Goal: Transaction & Acquisition: Purchase product/service

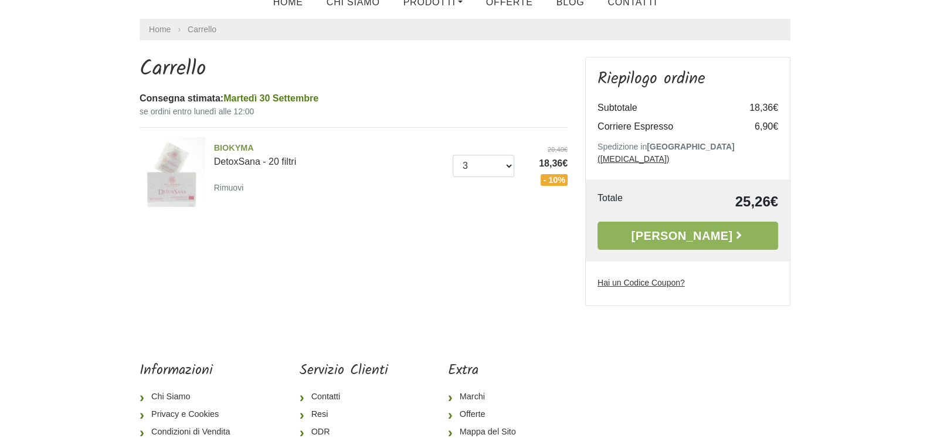
scroll to position [126, 0]
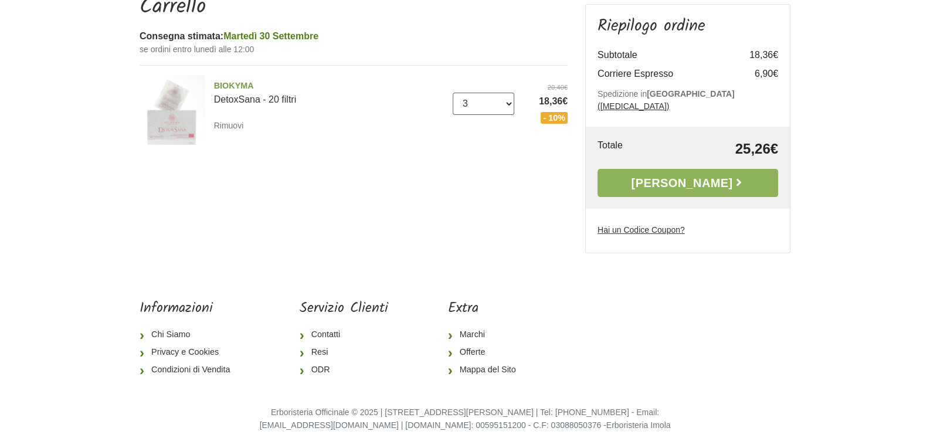
click at [509, 104] on select "0 (Rimuovi) 1 2 3 4 5" at bounding box center [484, 104] width 62 height 22
select select "5"
click at [453, 93] on select "0 (Rimuovi) 1 2 3 4 5" at bounding box center [484, 104] width 62 height 22
click at [694, 171] on link "[PERSON_NAME]" at bounding box center [688, 183] width 181 height 28
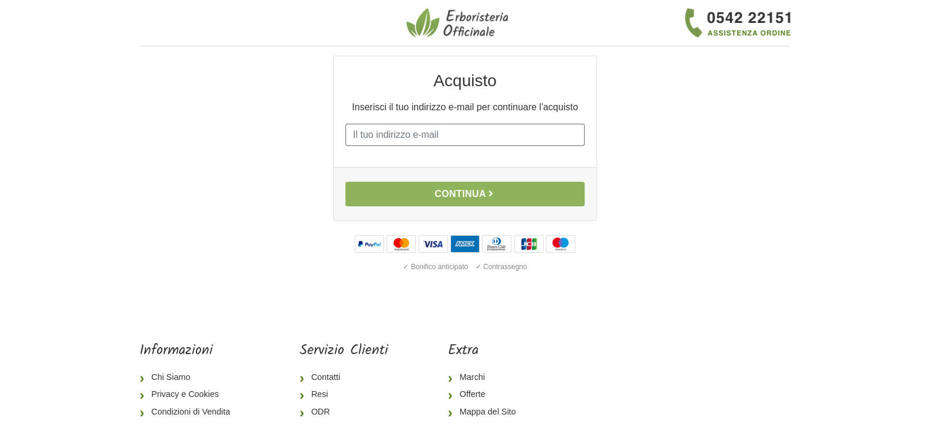
click at [514, 134] on input "E-mail" at bounding box center [464, 135] width 239 height 22
type input "egrassi@borromees.it"
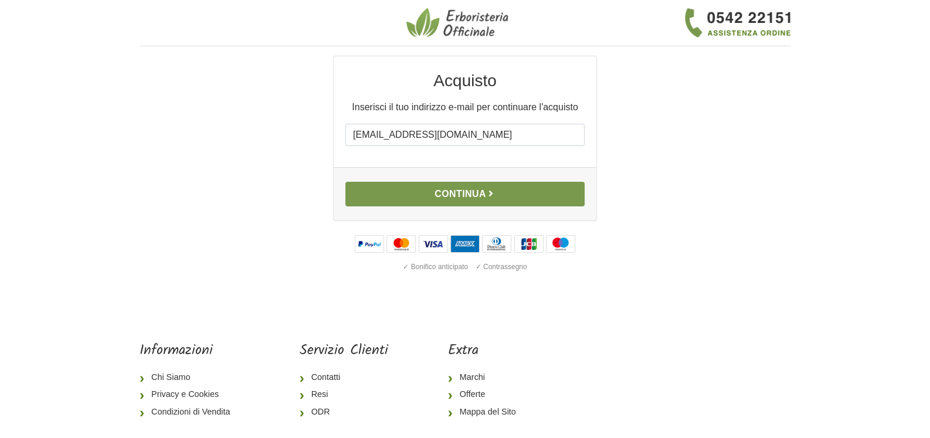
click at [472, 191] on button "Continua" at bounding box center [464, 194] width 239 height 25
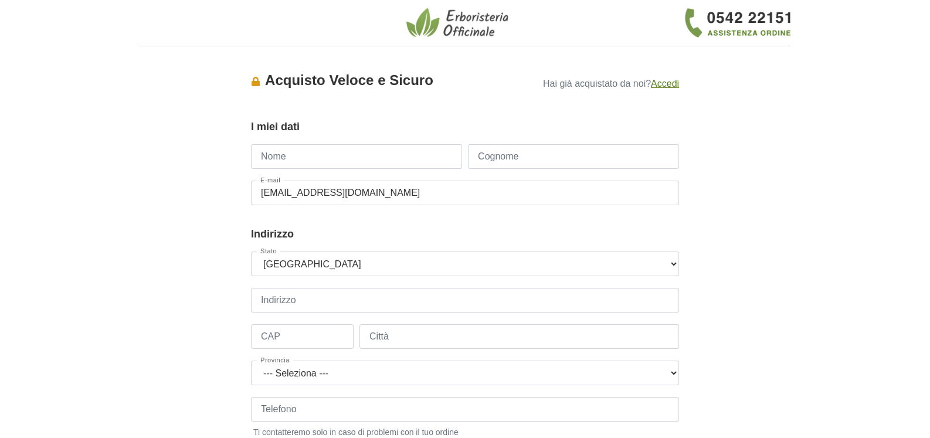
click at [408, 162] on input "Nome" at bounding box center [356, 156] width 211 height 25
type input "Elisabetta"
type input "Grassi"
type input "+393663073791"
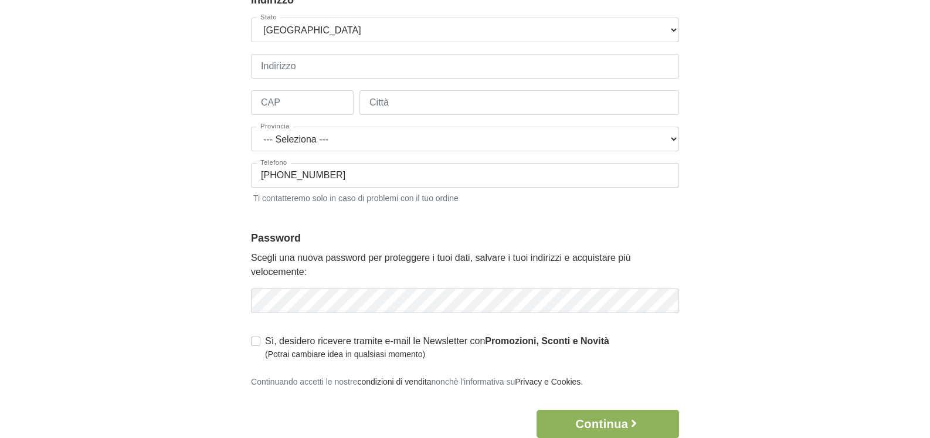
scroll to position [117, 0]
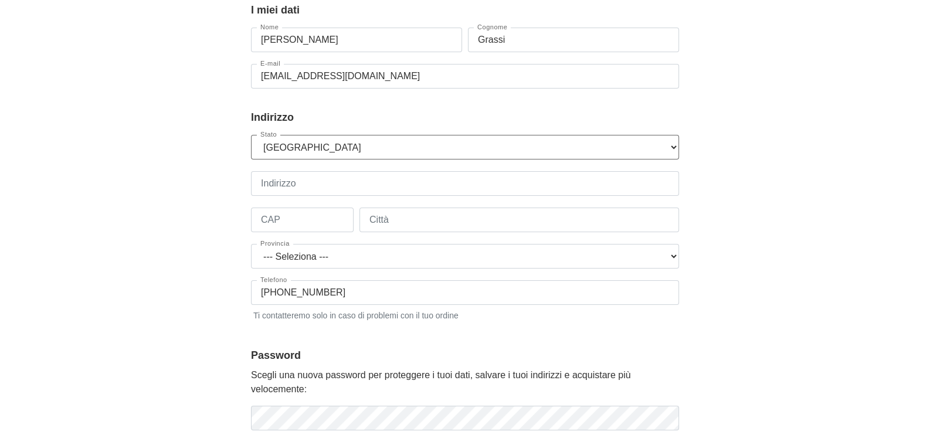
click at [431, 150] on select "--- Seleziona --- Austria Belgium Bulgaria Croatia Czech Republic Denmark Eston…" at bounding box center [465, 147] width 428 height 25
click at [251, 135] on select "--- Seleziona --- Austria Belgium Bulgaria Croatia Czech Republic Denmark Eston…" at bounding box center [465, 147] width 428 height 25
click at [385, 189] on input "Indirizzo" at bounding box center [465, 183] width 428 height 25
type input "Corso Umberto I, 67 - Grand Hotel des Iles Borromées"
type input "28838"
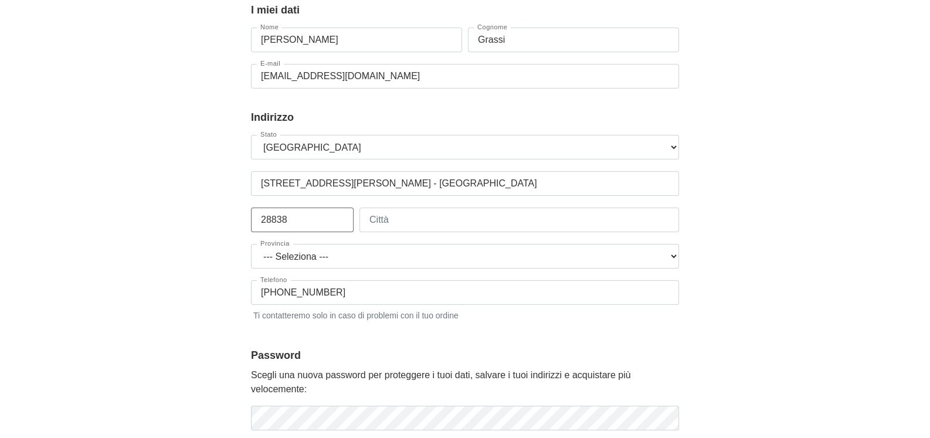
type input "sTRESA"
select select "3943"
click at [373, 219] on input "sTRESA" at bounding box center [519, 220] width 320 height 25
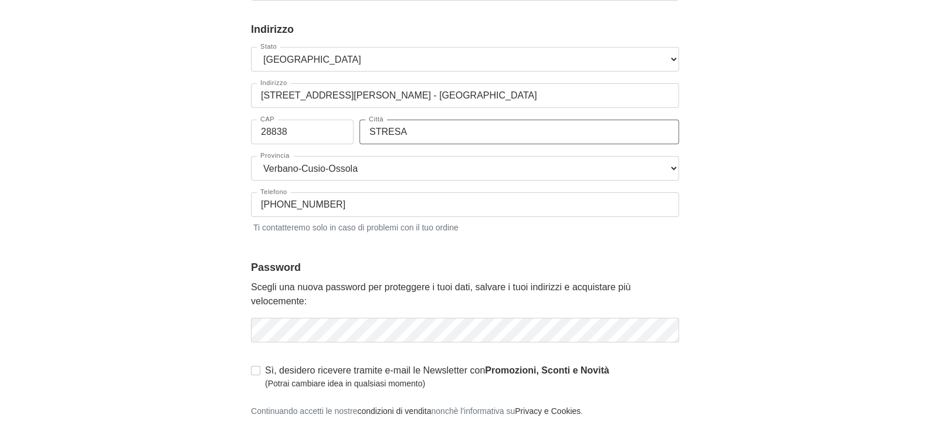
scroll to position [293, 0]
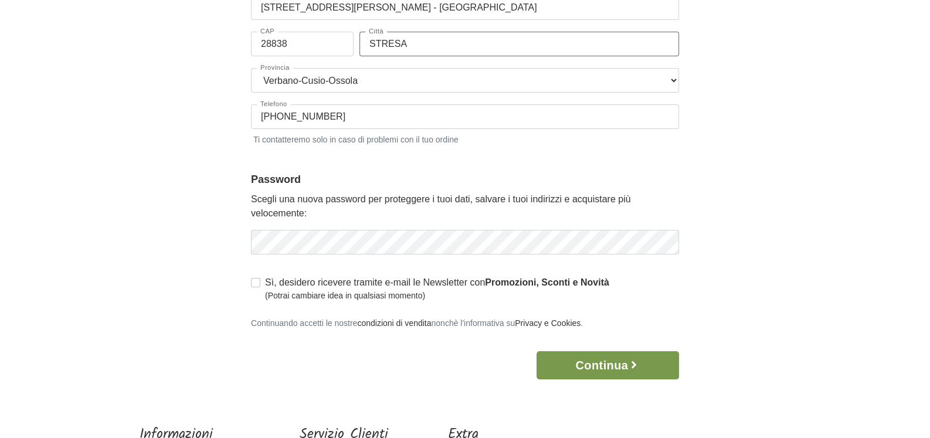
type input "STRESA"
click at [615, 372] on button "Continua" at bounding box center [608, 365] width 143 height 28
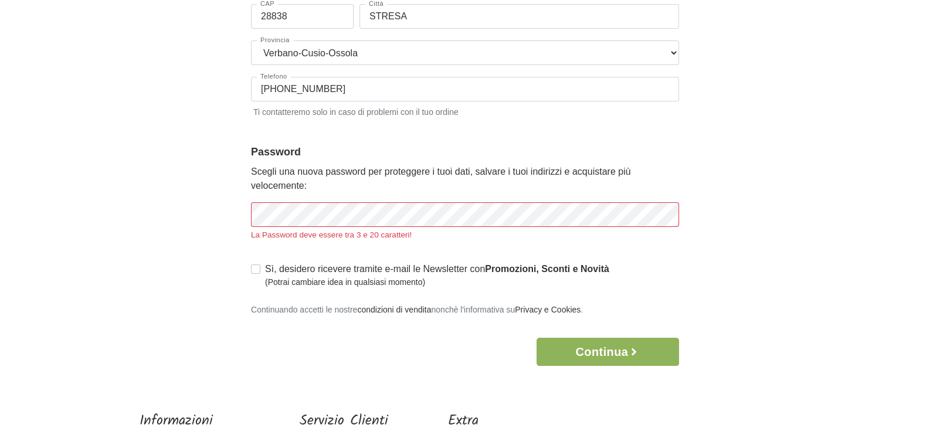
scroll to position [411, 0]
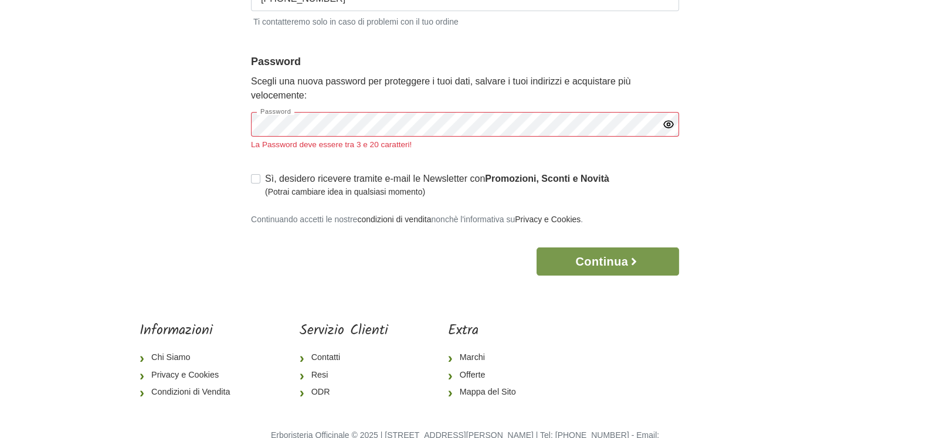
click at [615, 273] on body "1 I Miei Dati 2 Indirizzo 3 Spedizione 4 Pagamento 5 Verifica ordine Accesso × …" at bounding box center [465, 31] width 930 height 884
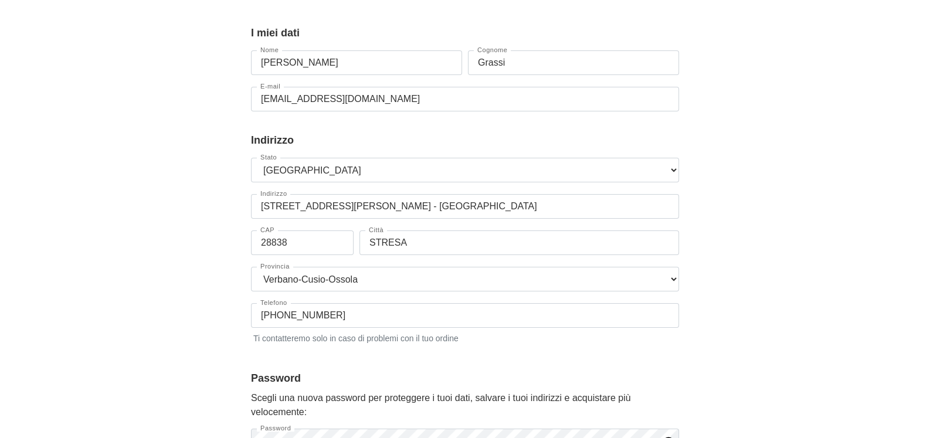
scroll to position [293, 0]
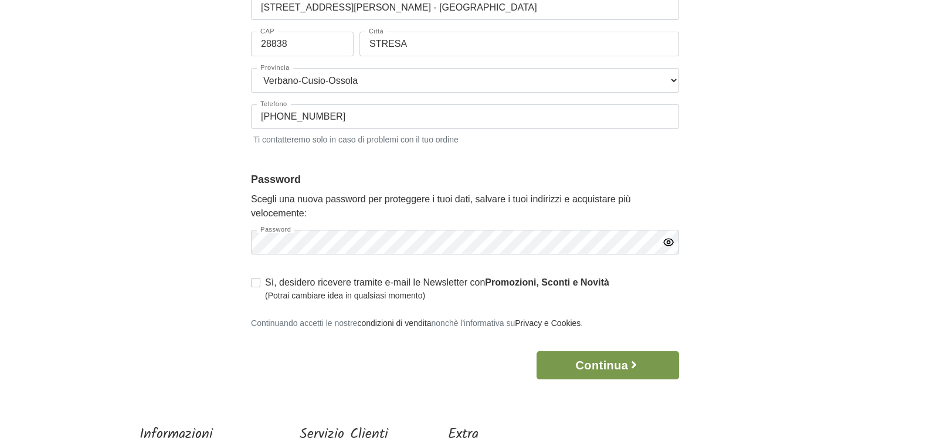
click at [617, 369] on button "Continua" at bounding box center [608, 365] width 143 height 28
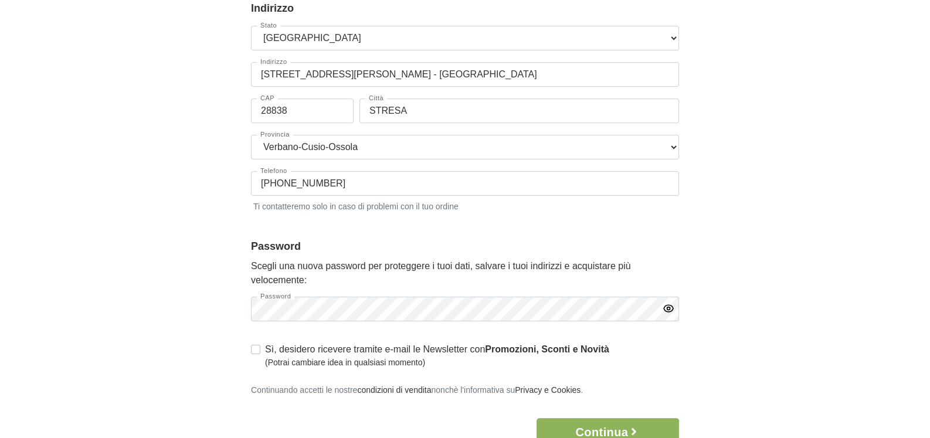
scroll to position [0, 0]
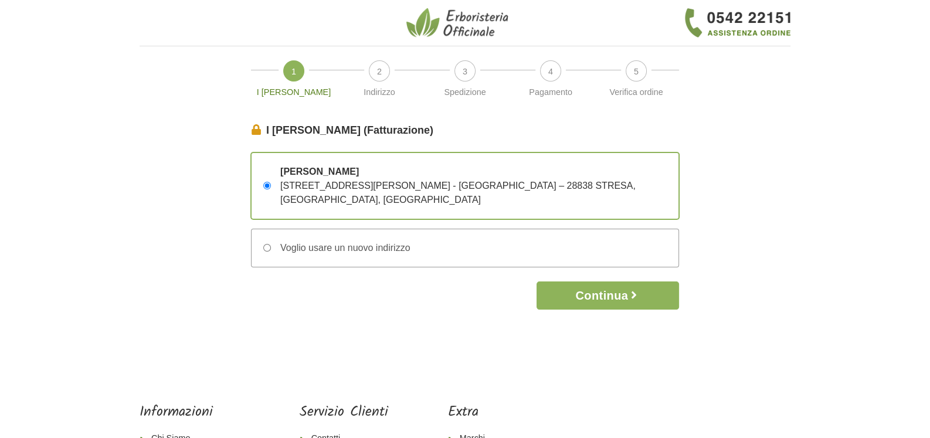
click at [267, 249] on input "Voglio usare un nuovo indirizzo" at bounding box center [267, 248] width 8 height 8
radio input "true"
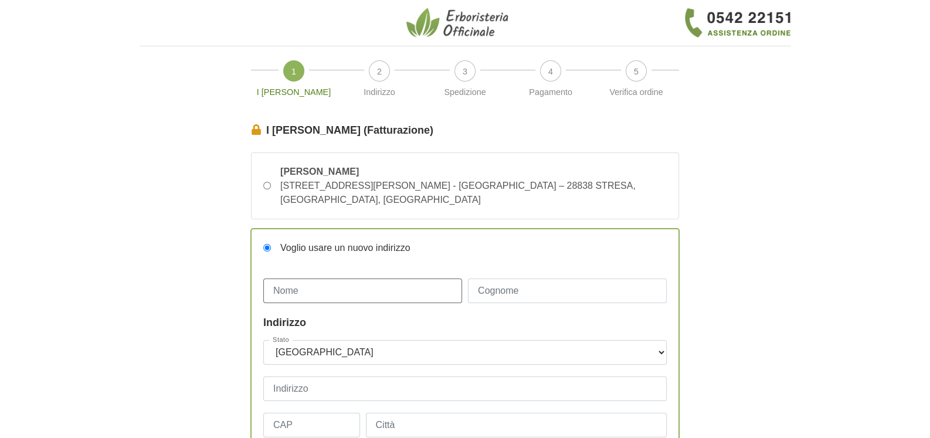
click at [384, 290] on input "Nome" at bounding box center [362, 291] width 199 height 25
type input "Elisabetta"
type input "Grassi"
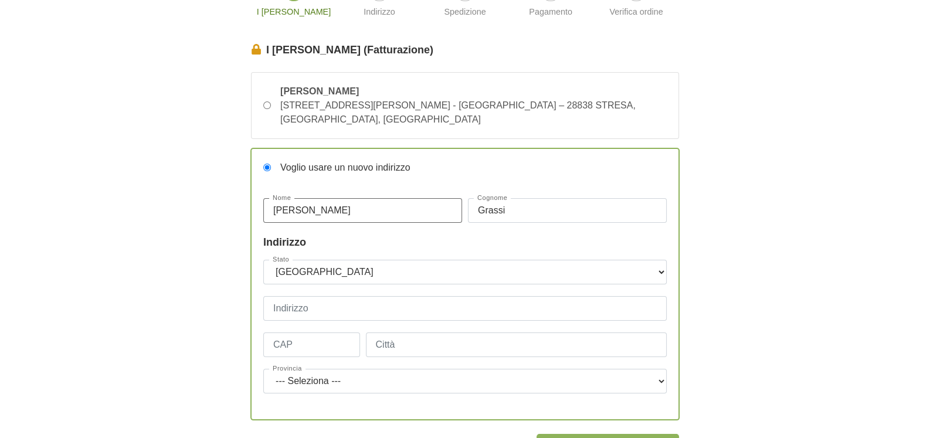
scroll to position [234, 0]
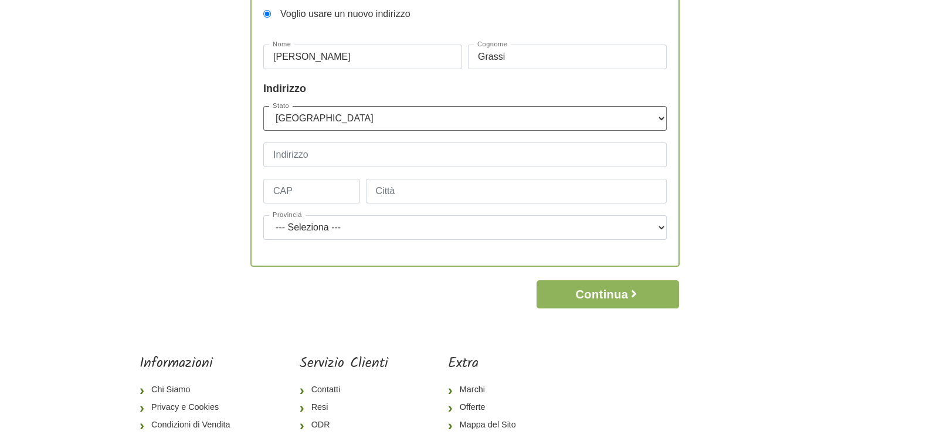
click at [425, 119] on select "--- Seleziona --- Austria Belgium Bulgaria Croatia Czech Republic Denmark Eston…" at bounding box center [464, 118] width 403 height 25
click at [399, 120] on select "--- Seleziona --- Austria Belgium Bulgaria Croatia Czech Republic Denmark Eston…" at bounding box center [464, 118] width 403 height 25
click at [402, 157] on input "Indirizzo" at bounding box center [464, 155] width 403 height 25
type input "Piazza Castello, 9"
type input "20121"
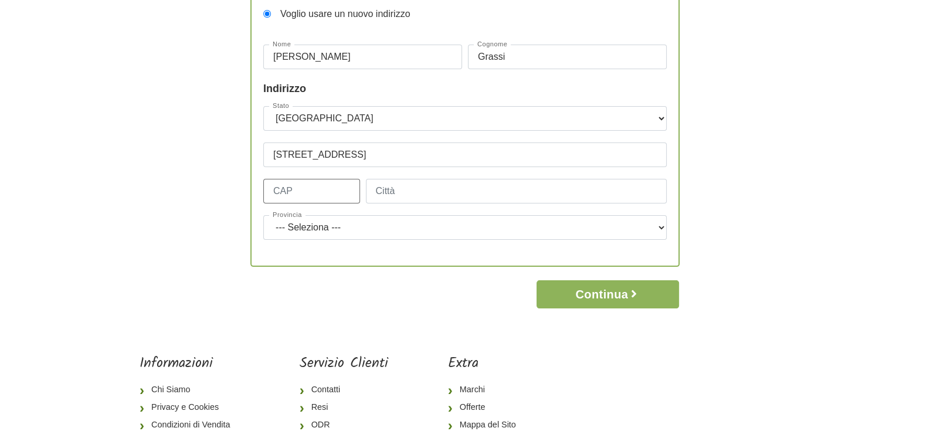
type input "mil"
select select "3897"
click at [607, 293] on button "Continua" at bounding box center [608, 294] width 143 height 28
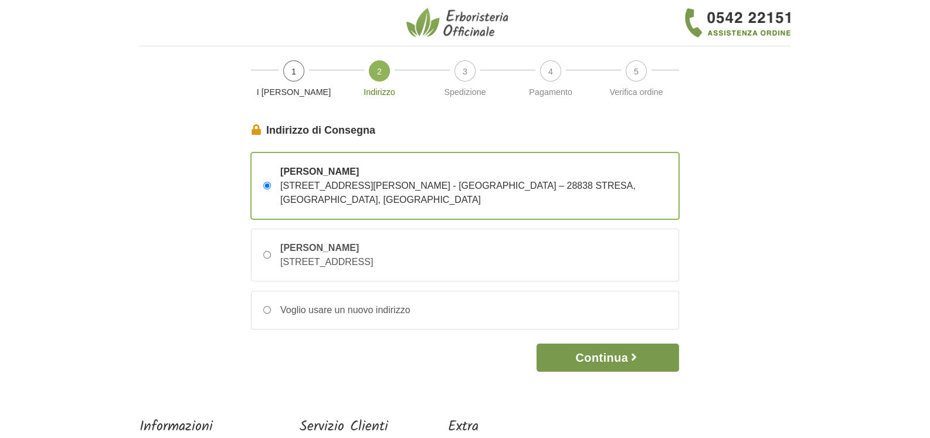
click at [608, 361] on button "Continua" at bounding box center [608, 358] width 143 height 28
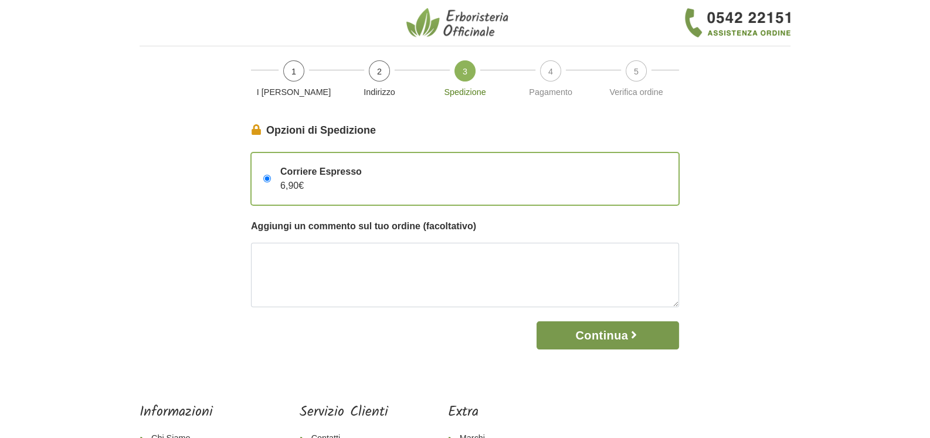
click at [607, 338] on button "Continua" at bounding box center [608, 335] width 143 height 28
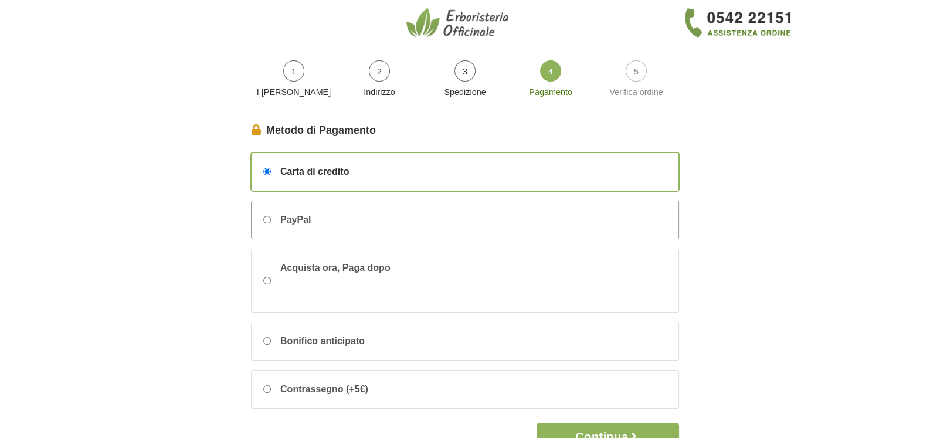
click at [267, 222] on input "PayPal" at bounding box center [267, 220] width 8 height 8
radio input "true"
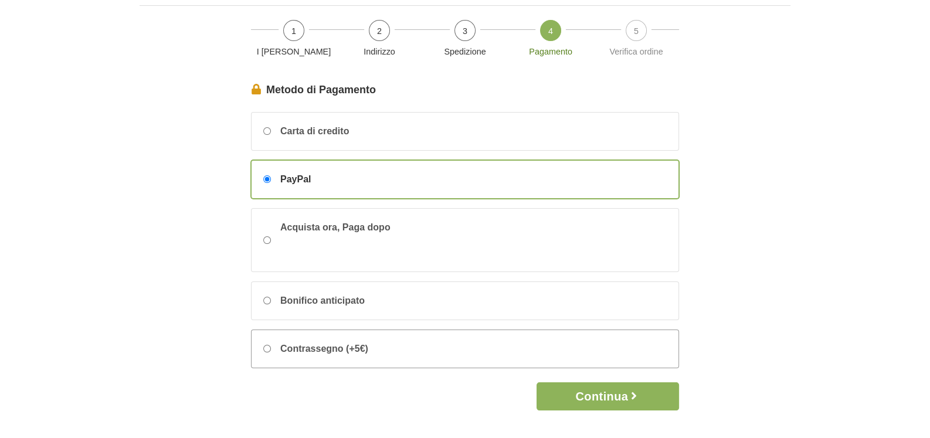
scroll to position [117, 0]
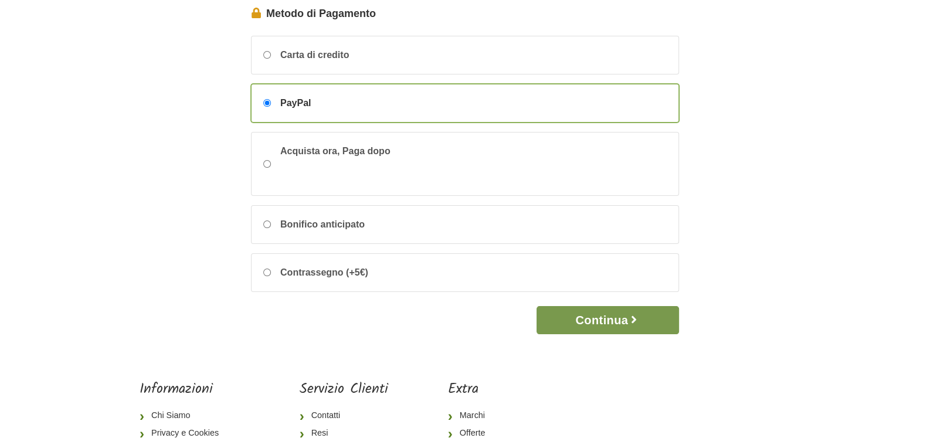
click at [594, 325] on button "Continua" at bounding box center [608, 320] width 143 height 28
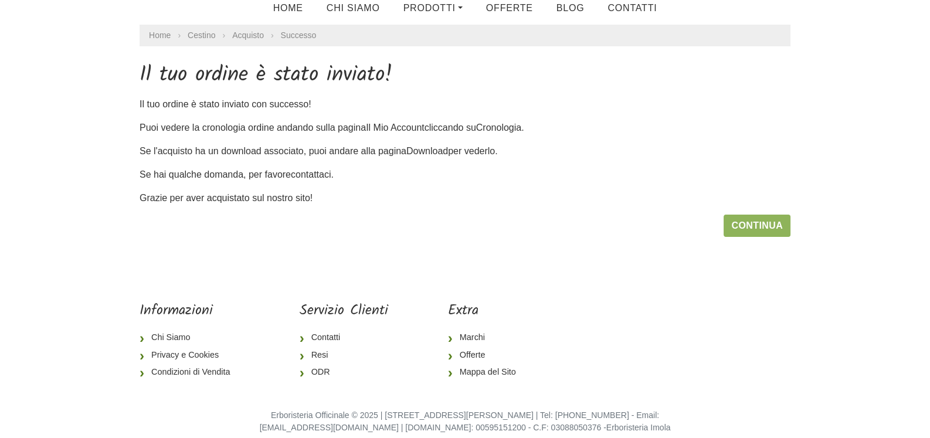
scroll to position [73, 0]
